Goal: Task Accomplishment & Management: Use online tool/utility

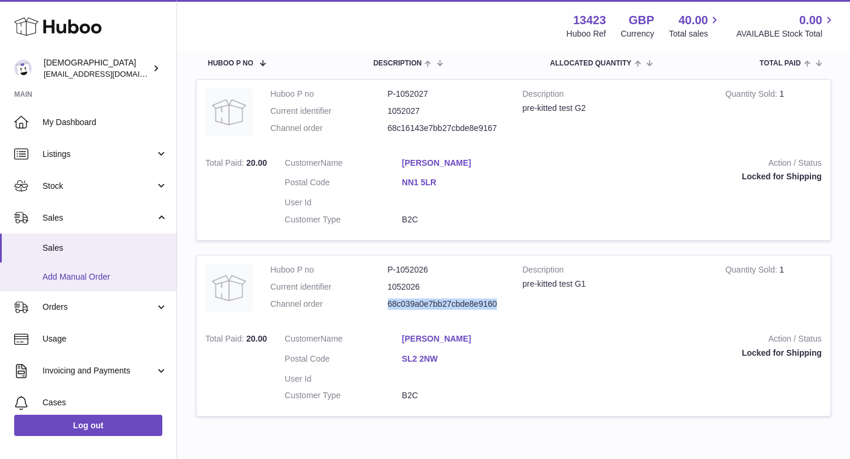
click at [83, 277] on span "Add Manual Order" at bounding box center [104, 276] width 125 height 11
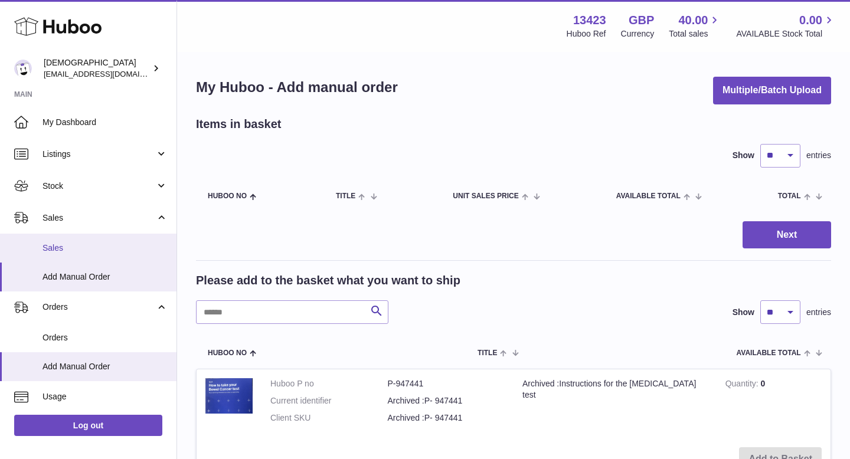
click at [81, 250] on span "Sales" at bounding box center [104, 248] width 125 height 11
